Goal: Task Accomplishment & Management: Complete application form

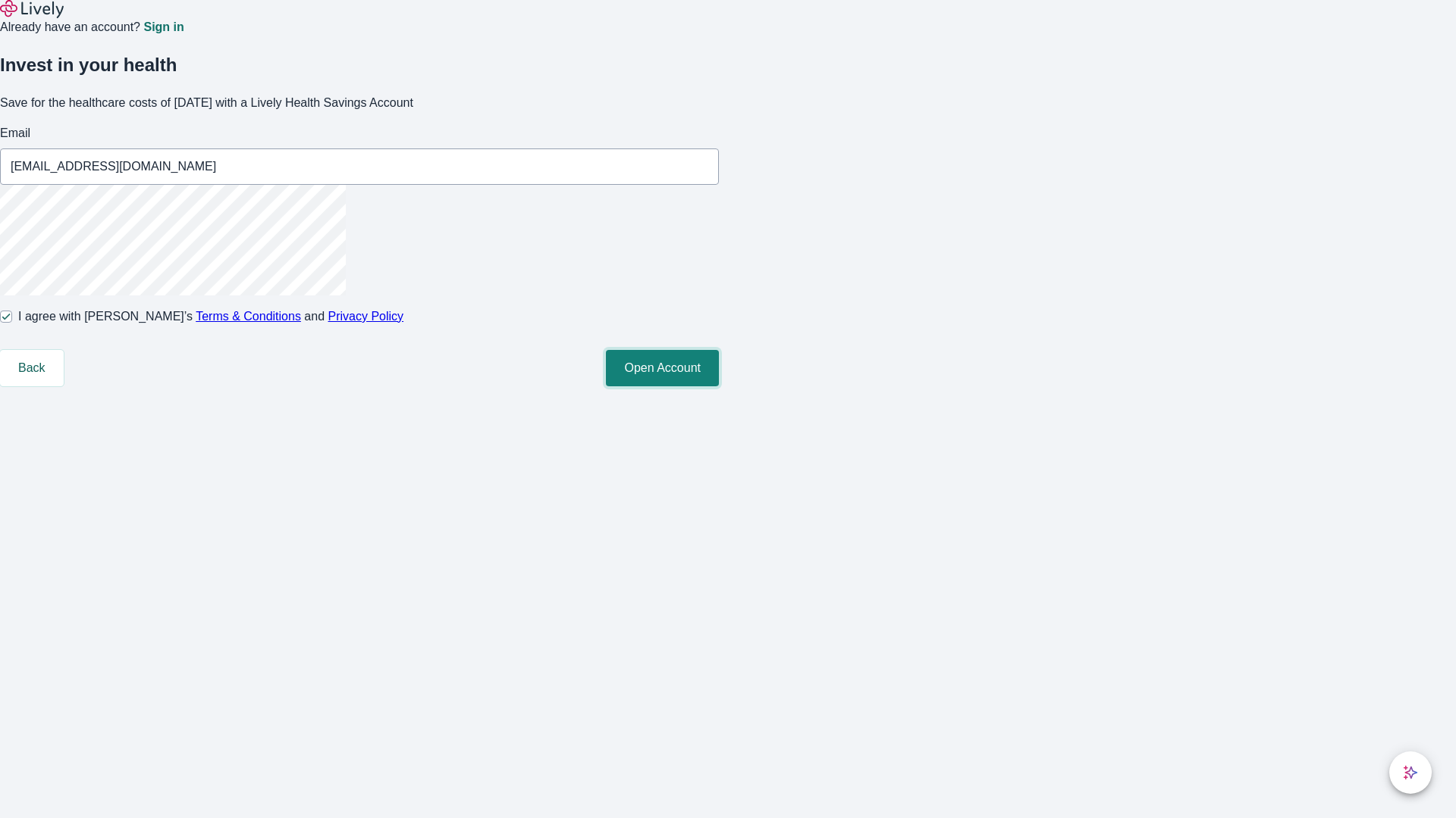
click at [718, 386] on button "Open Account" at bounding box center [662, 368] width 113 height 36
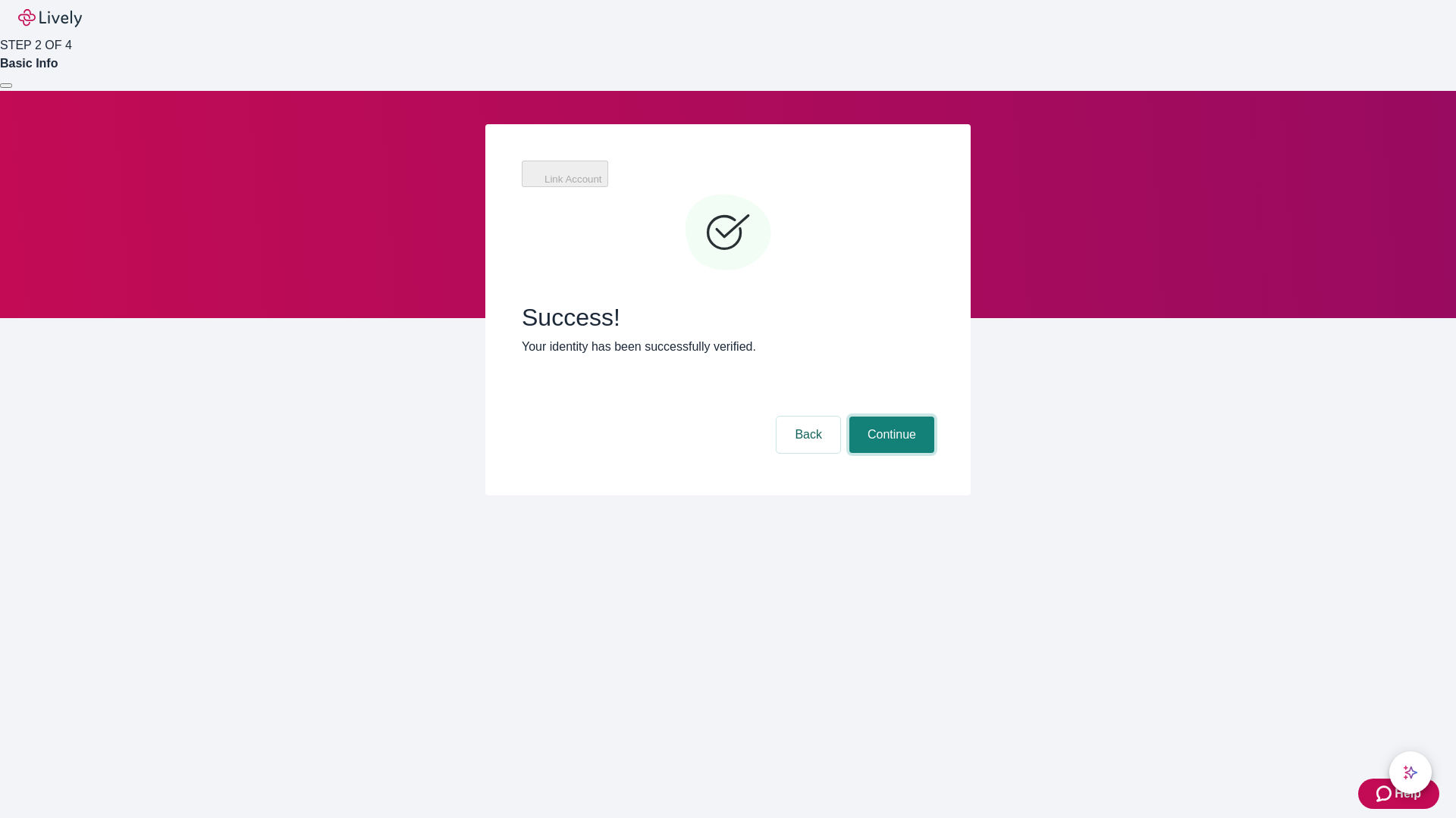
click at [889, 417] on button "Continue" at bounding box center [891, 435] width 85 height 36
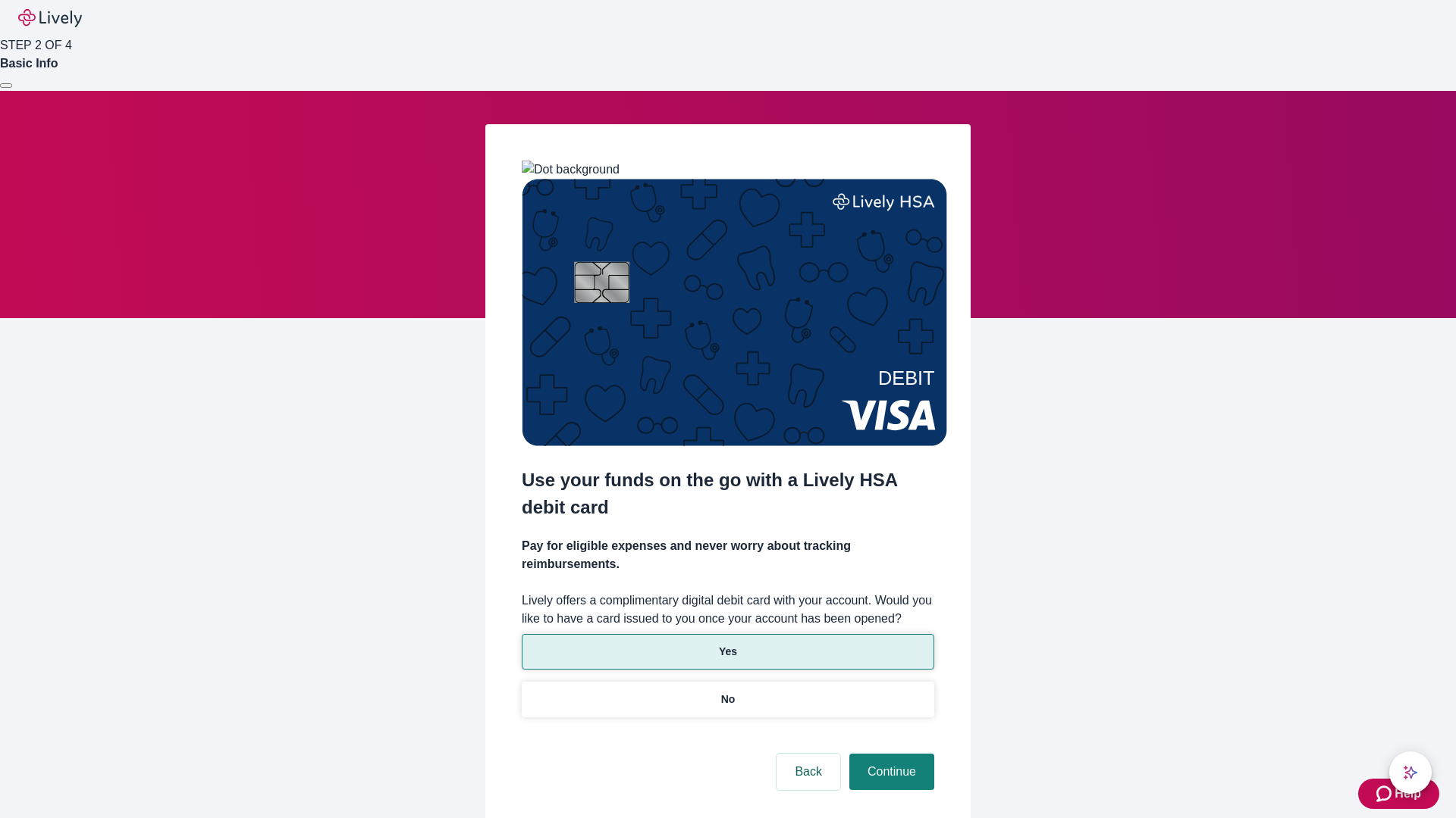
click at [727, 644] on p "Yes" at bounding box center [728, 653] width 18 height 16
click at [889, 754] on button "Continue" at bounding box center [891, 773] width 85 height 36
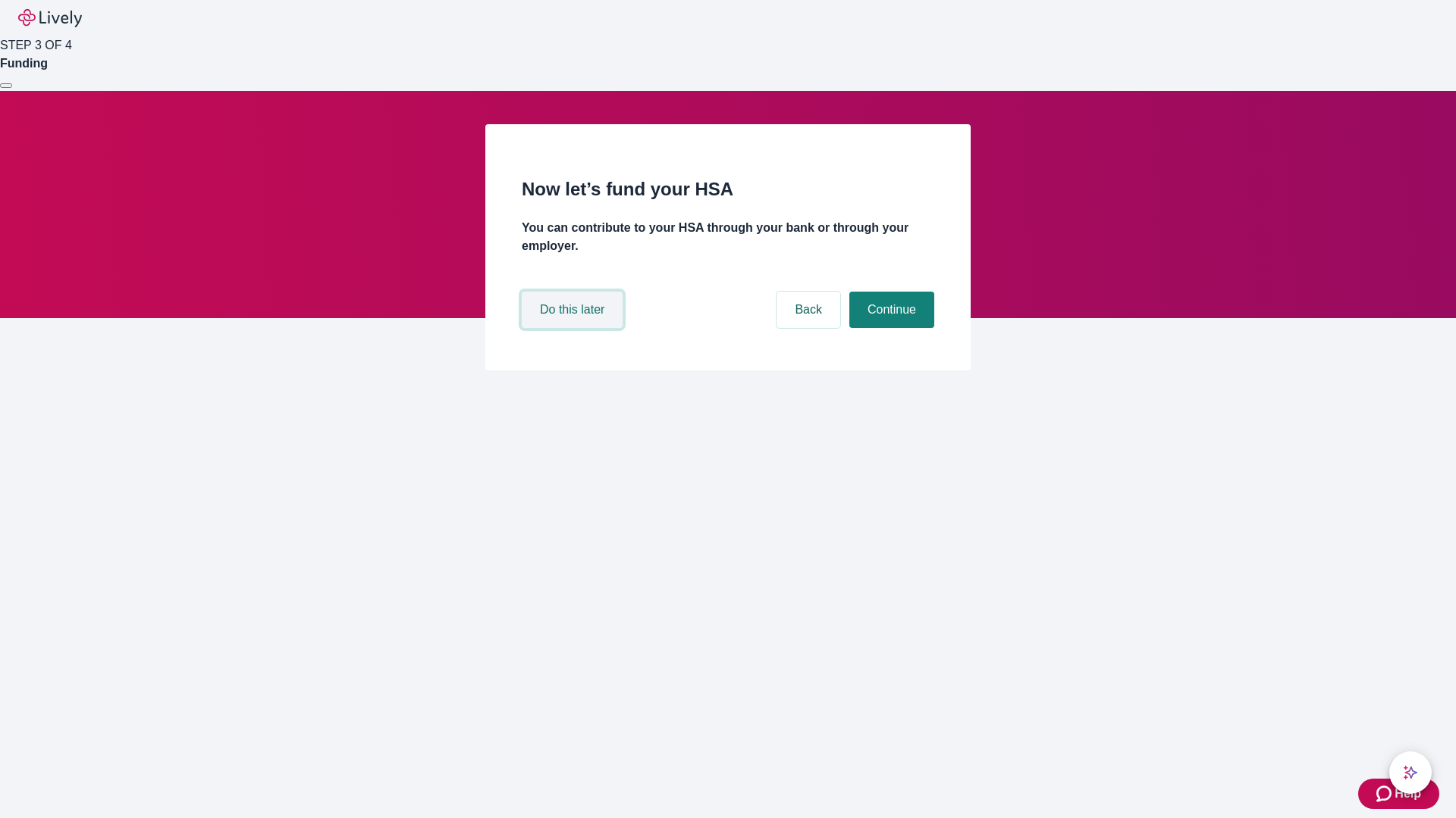
click at [574, 328] on button "Do this later" at bounding box center [572, 310] width 101 height 36
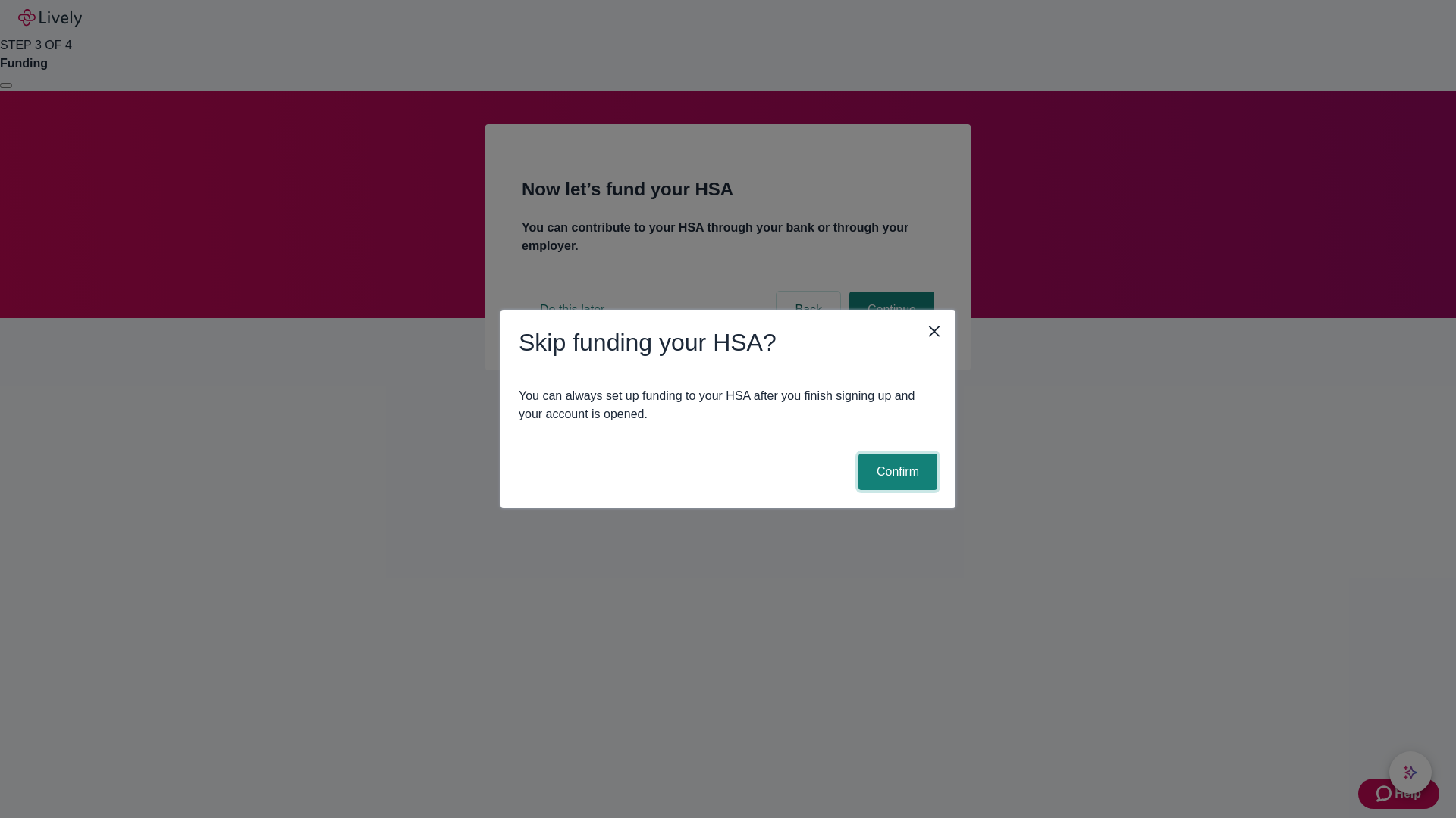
click at [896, 472] on button "Confirm" at bounding box center [898, 472] width 79 height 36
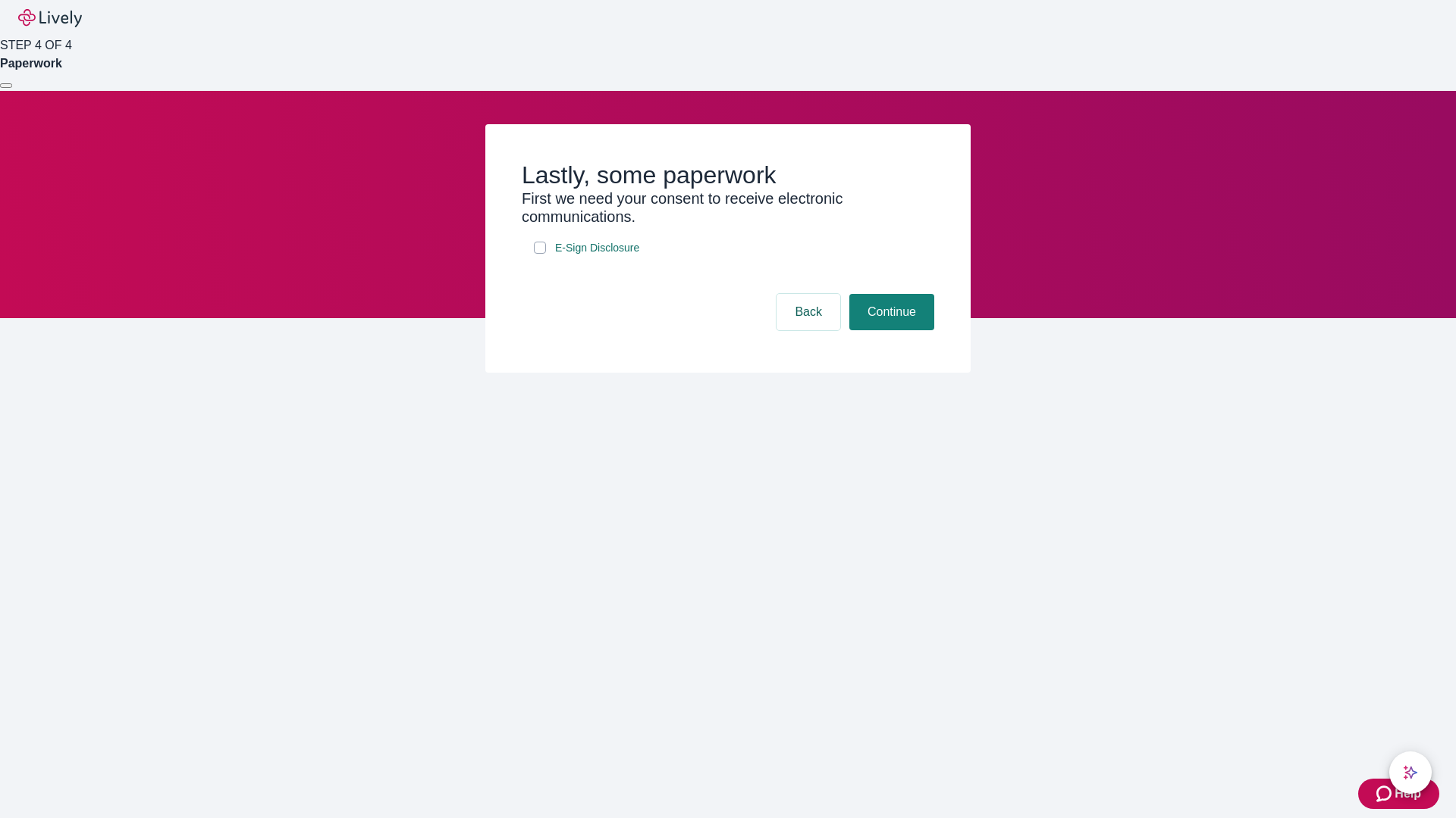
click at [540, 254] on input "E-Sign Disclosure" at bounding box center [539, 247] width 12 height 12
checkbox input "true"
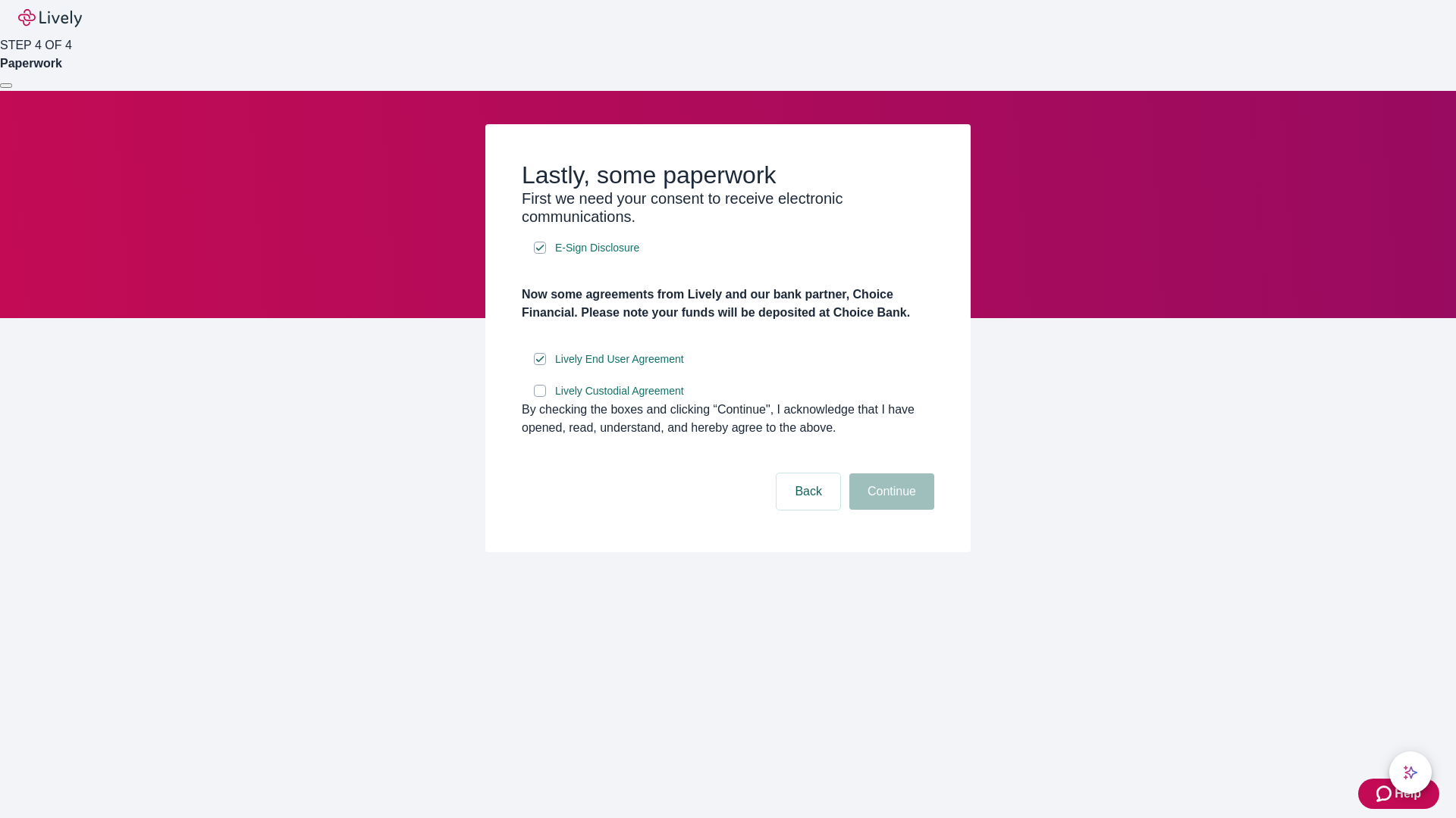
click at [540, 397] on input "Lively Custodial Agreement" at bounding box center [539, 391] width 12 height 12
checkbox input "true"
click at [889, 510] on button "Continue" at bounding box center [891, 492] width 85 height 36
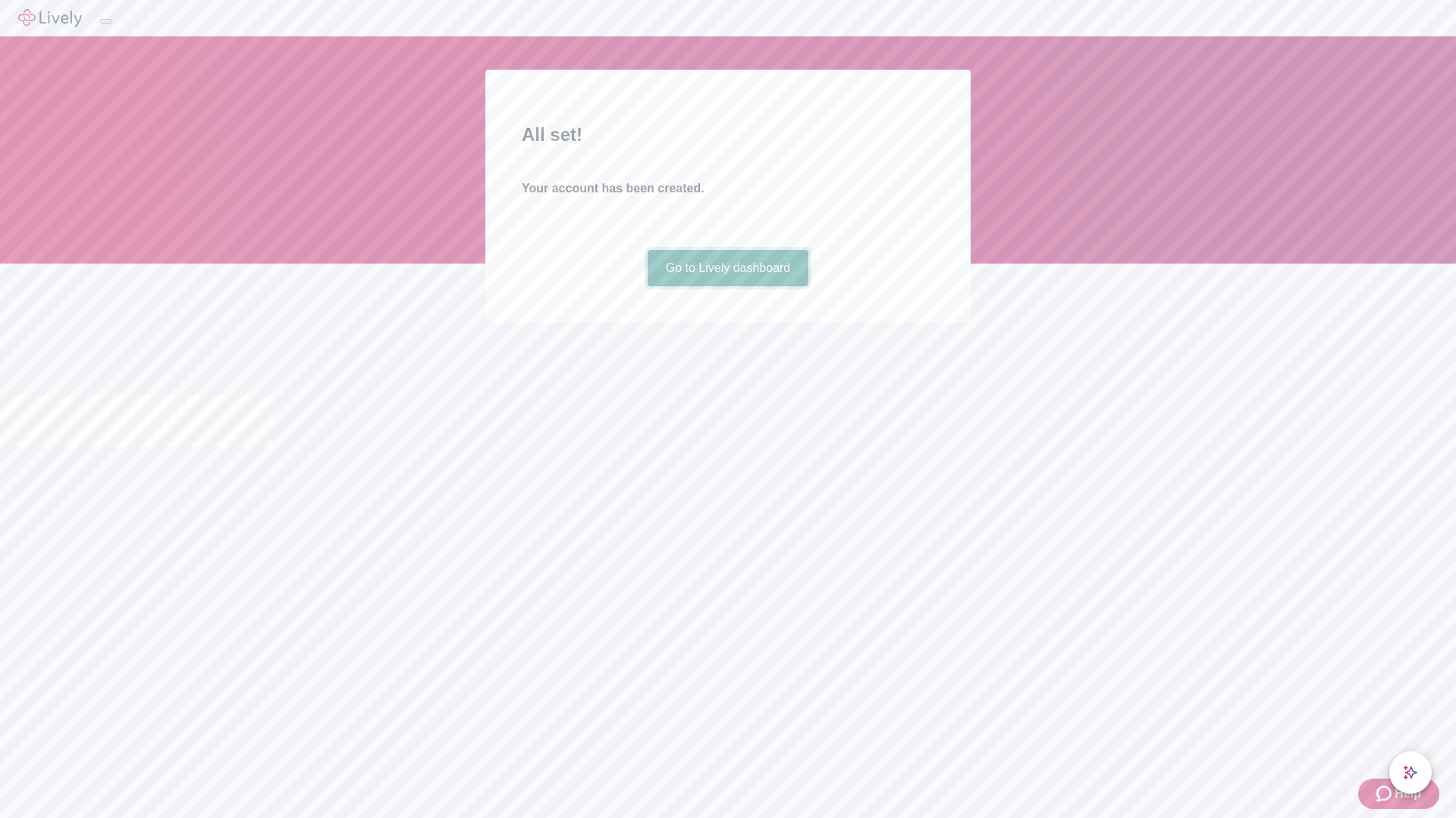
click at [727, 286] on link "Go to Lively dashboard" at bounding box center [728, 268] width 162 height 36
